Goal: Information Seeking & Learning: Learn about a topic

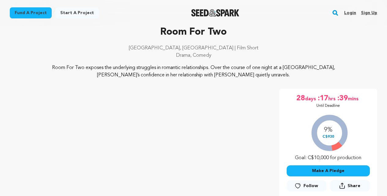
scroll to position [31, 0]
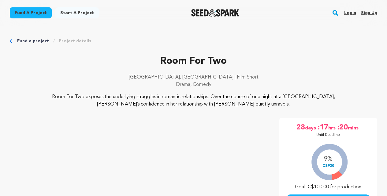
scroll to position [31, 0]
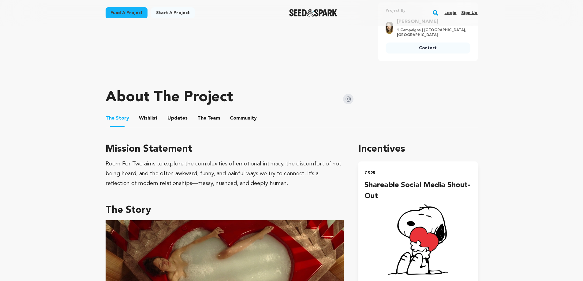
scroll to position [367, 0]
